Goal: Task Accomplishment & Management: Complete application form

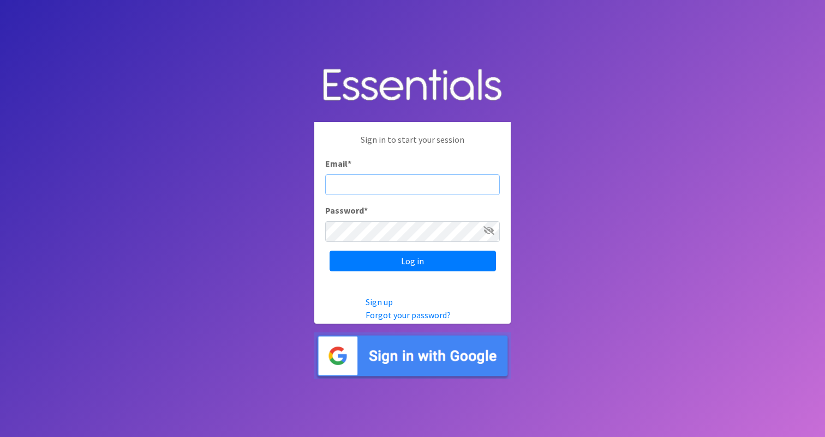
type input "[EMAIL_ADDRESS][DOMAIN_NAME]"
click at [412, 261] on input "Log in" at bounding box center [412, 261] width 166 height 21
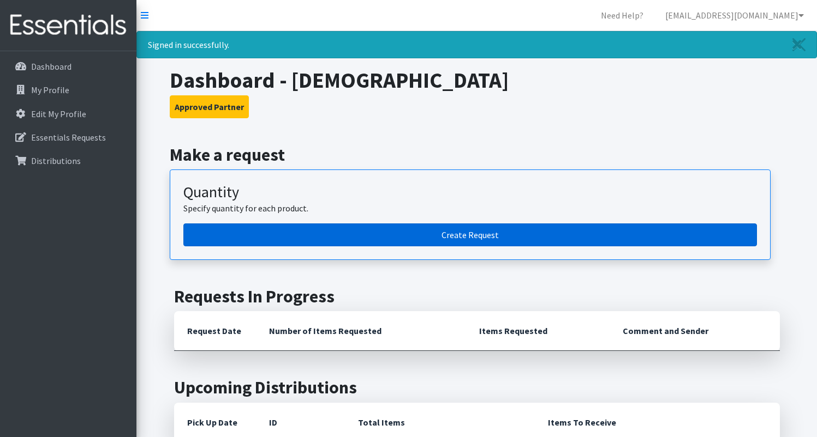
click at [493, 232] on link "Create Request" at bounding box center [469, 235] width 573 height 23
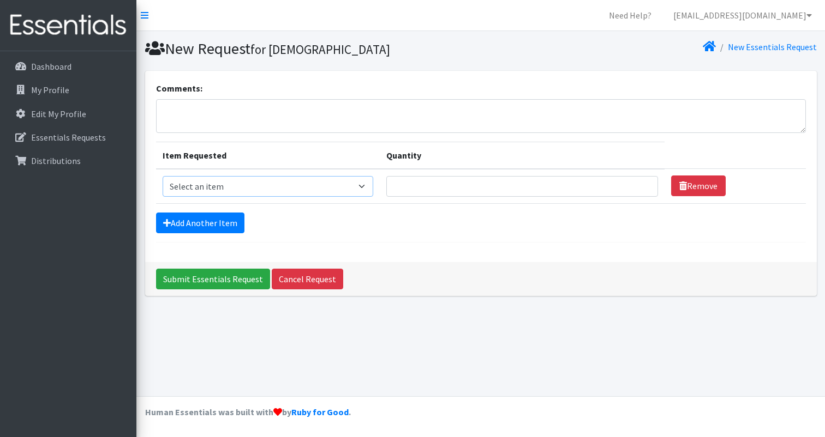
select select "11351"
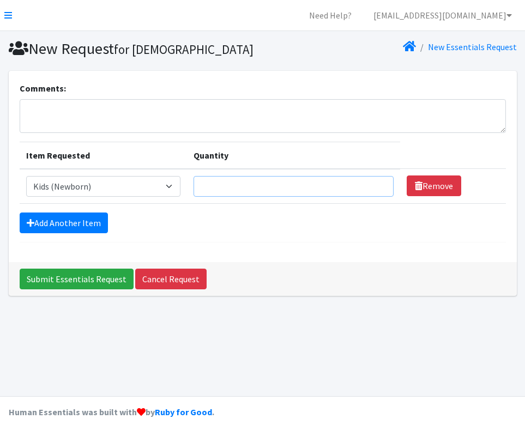
click at [249, 197] on input "Quantity" at bounding box center [294, 186] width 200 height 21
type input "200"
click at [84, 233] on link "Add Another Item" at bounding box center [64, 223] width 88 height 21
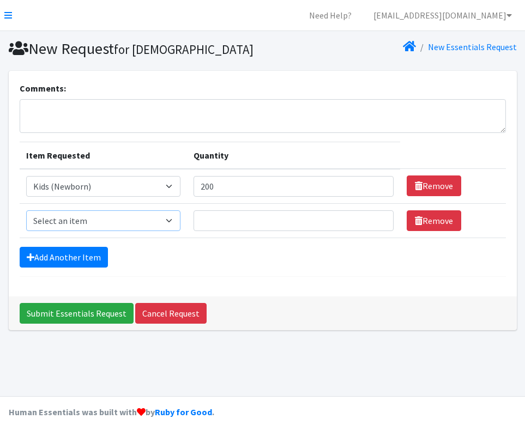
select select "11350"
click at [69, 268] on link "Add Another Item" at bounding box center [64, 257] width 88 height 21
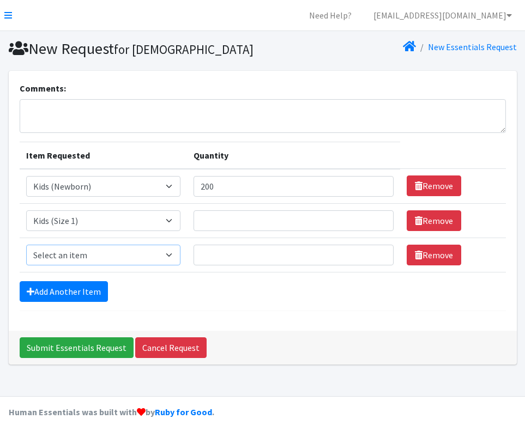
select select "11348"
click at [64, 302] on link "Add Another Item" at bounding box center [64, 291] width 88 height 21
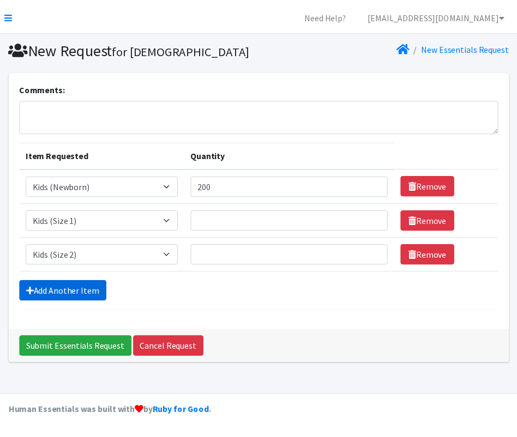
scroll to position [29, 0]
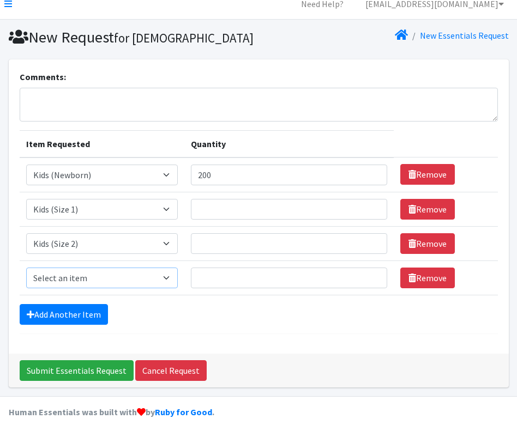
select select "11361"
click at [65, 317] on link "Add Another Item" at bounding box center [64, 314] width 88 height 21
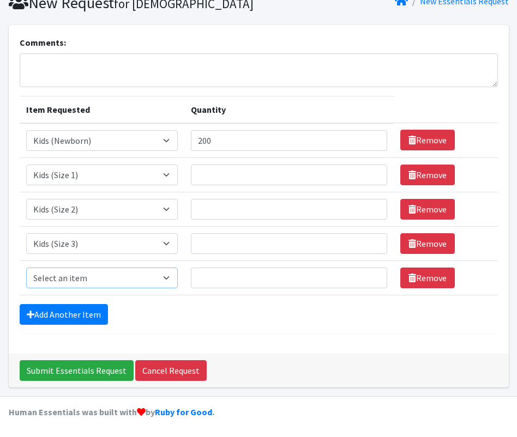
select select "11349"
click at [56, 314] on link "Add Another Item" at bounding box center [64, 314] width 88 height 21
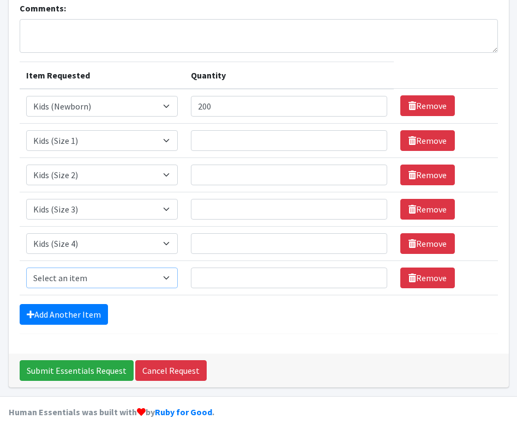
select select "11322"
click at [62, 315] on link "Add Another Item" at bounding box center [64, 314] width 88 height 21
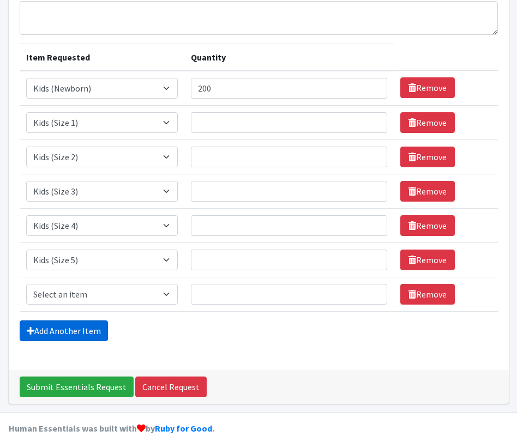
scroll to position [133, 0]
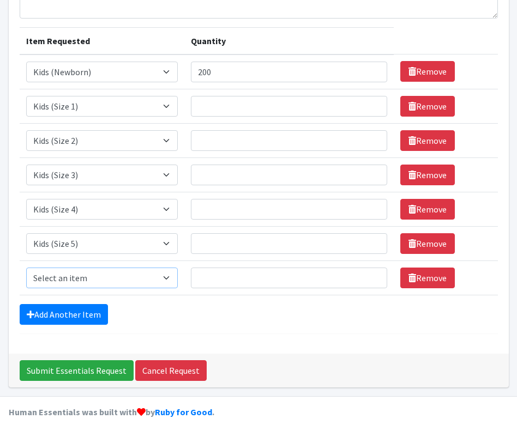
select select "11346"
click at [74, 318] on link "Add Another Item" at bounding box center [64, 314] width 88 height 21
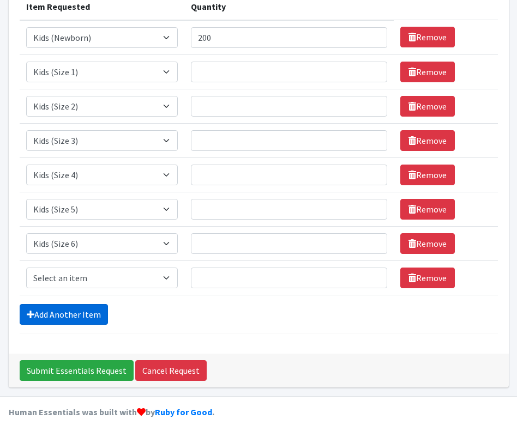
click at [70, 319] on link "Add Another Item" at bounding box center [64, 314] width 88 height 21
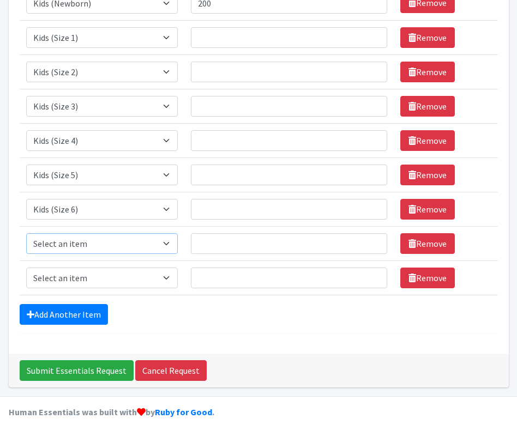
select select "11344"
select select "11340"
click at [81, 321] on link "Add Another Item" at bounding box center [64, 314] width 88 height 21
select select "11347"
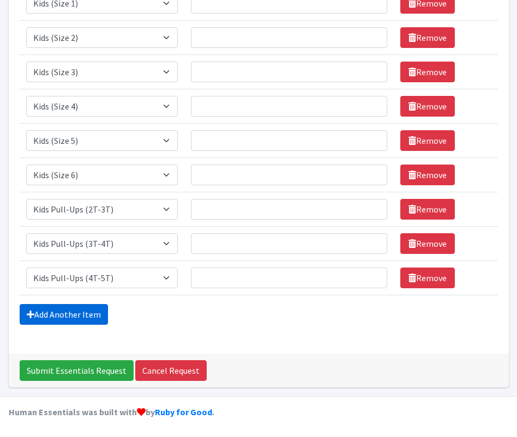
click at [73, 308] on link "Add Another Item" at bounding box center [64, 314] width 88 height 21
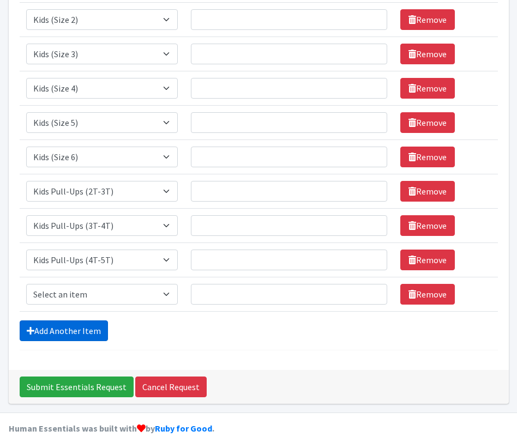
scroll to position [270, 0]
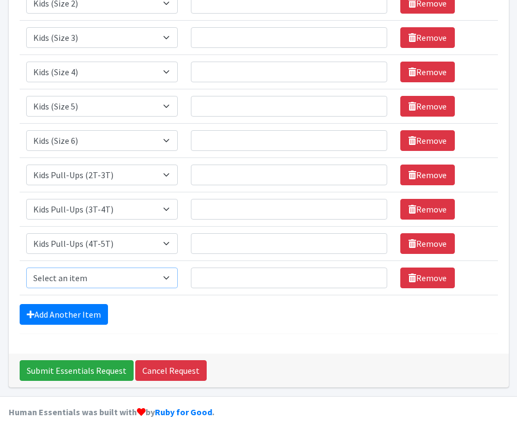
select select "11343"
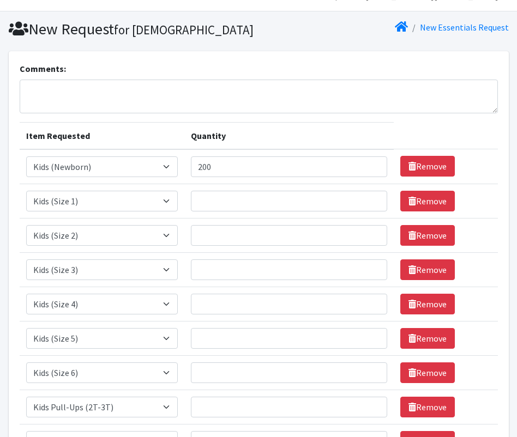
scroll to position [19, 0]
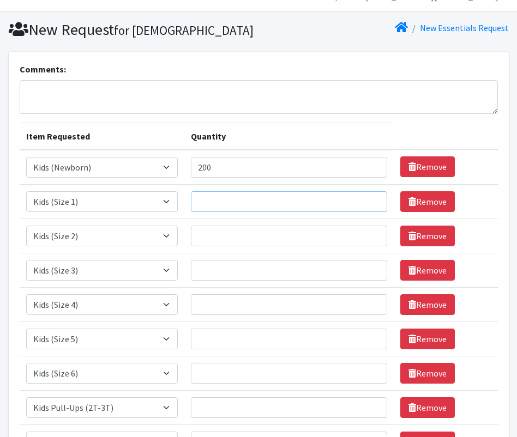
click at [215, 211] on input "Quantity" at bounding box center [289, 201] width 197 height 21
type input "400"
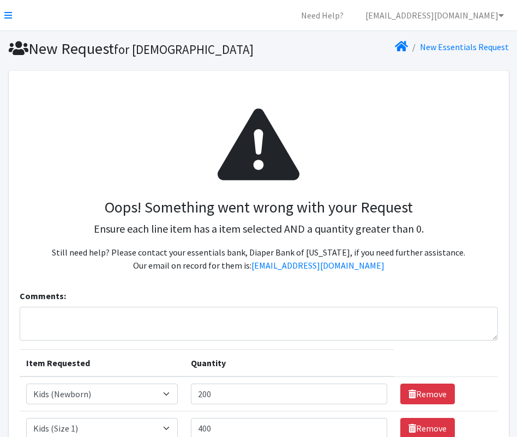
click at [223, 237] on p "Ensure each line item has a item selected AND a quantity greater than 0." at bounding box center [258, 229] width 461 height 16
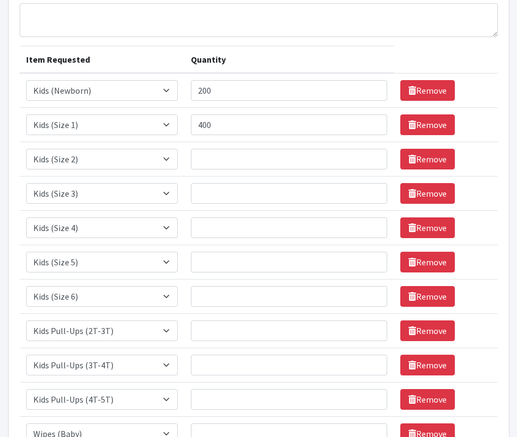
scroll to position [357, 0]
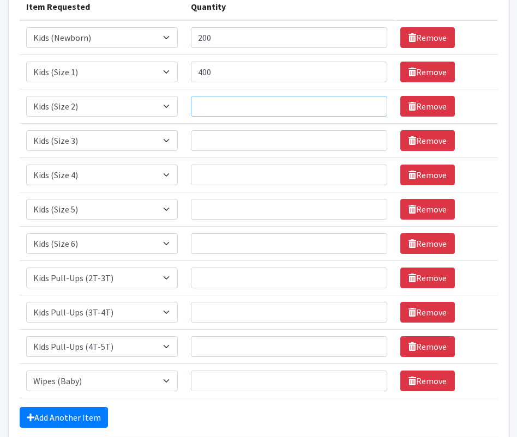
click at [224, 117] on input "Quantity" at bounding box center [289, 106] width 197 height 21
type input "600"
click at [225, 151] on input "Quantity" at bounding box center [289, 140] width 197 height 21
type input "1000"
click at [217, 184] on input "Quantity" at bounding box center [289, 175] width 197 height 21
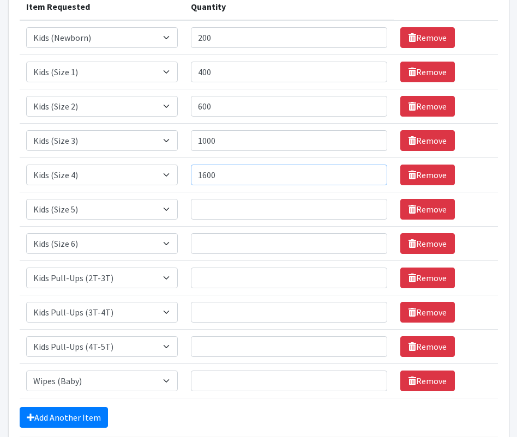
type input "1600"
click at [215, 220] on input "Quantity" at bounding box center [289, 209] width 197 height 21
type input "3800"
click at [215, 254] on input "Quantity" at bounding box center [289, 243] width 197 height 21
type input "7400"
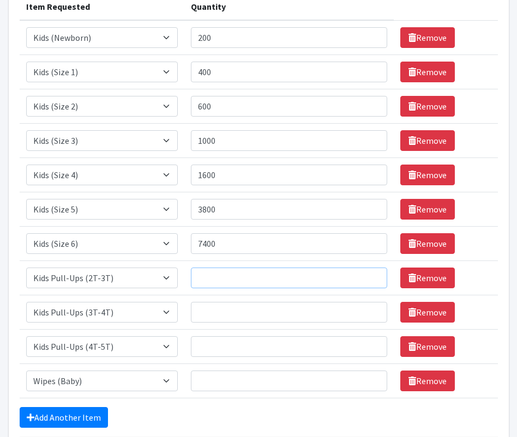
click at [220, 289] on input "Quantity" at bounding box center [289, 278] width 197 height 21
type input "408"
click at [231, 322] on input "Quantity" at bounding box center [289, 312] width 197 height 21
type input "600"
click at [229, 355] on input "Quantity" at bounding box center [289, 347] width 197 height 21
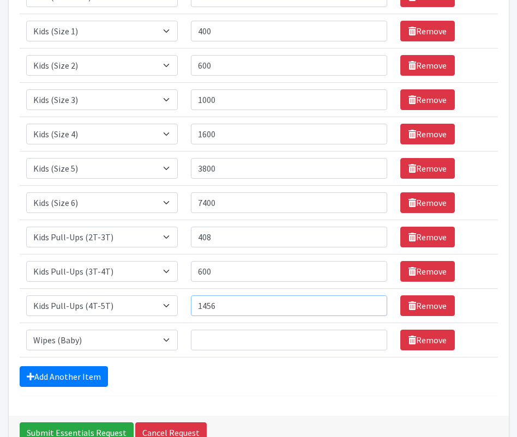
scroll to position [400, 0]
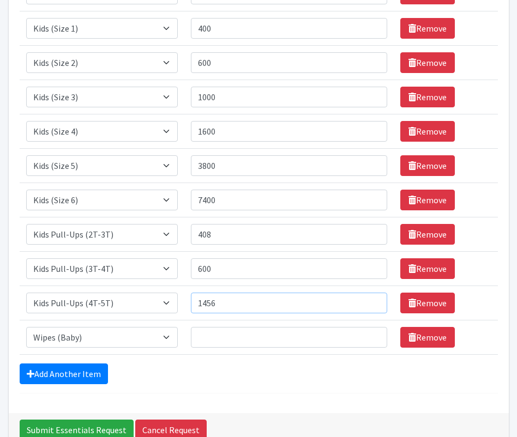
type input "1456"
click at [266, 348] on input "Quantity" at bounding box center [289, 337] width 197 height 21
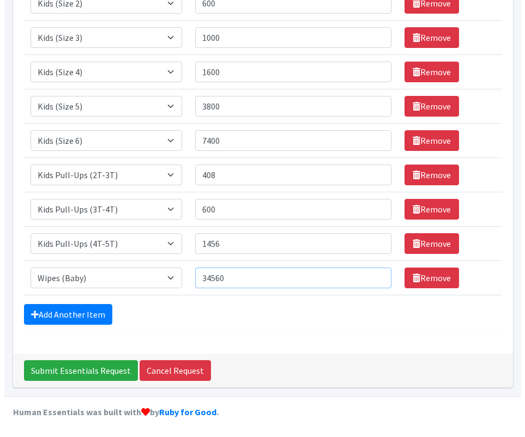
scroll to position [478, 0]
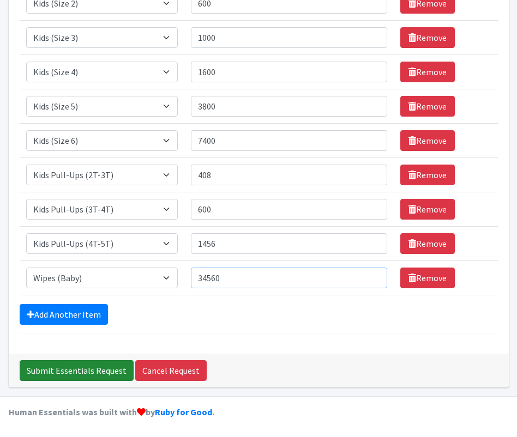
type input "34560"
click at [103, 371] on input "Submit Essentials Request" at bounding box center [77, 371] width 114 height 21
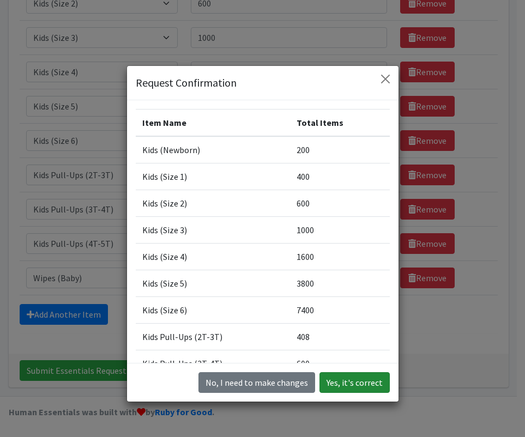
click at [340, 383] on button "Yes, it's correct" at bounding box center [355, 383] width 70 height 21
